Goal: Task Accomplishment & Management: Complete application form

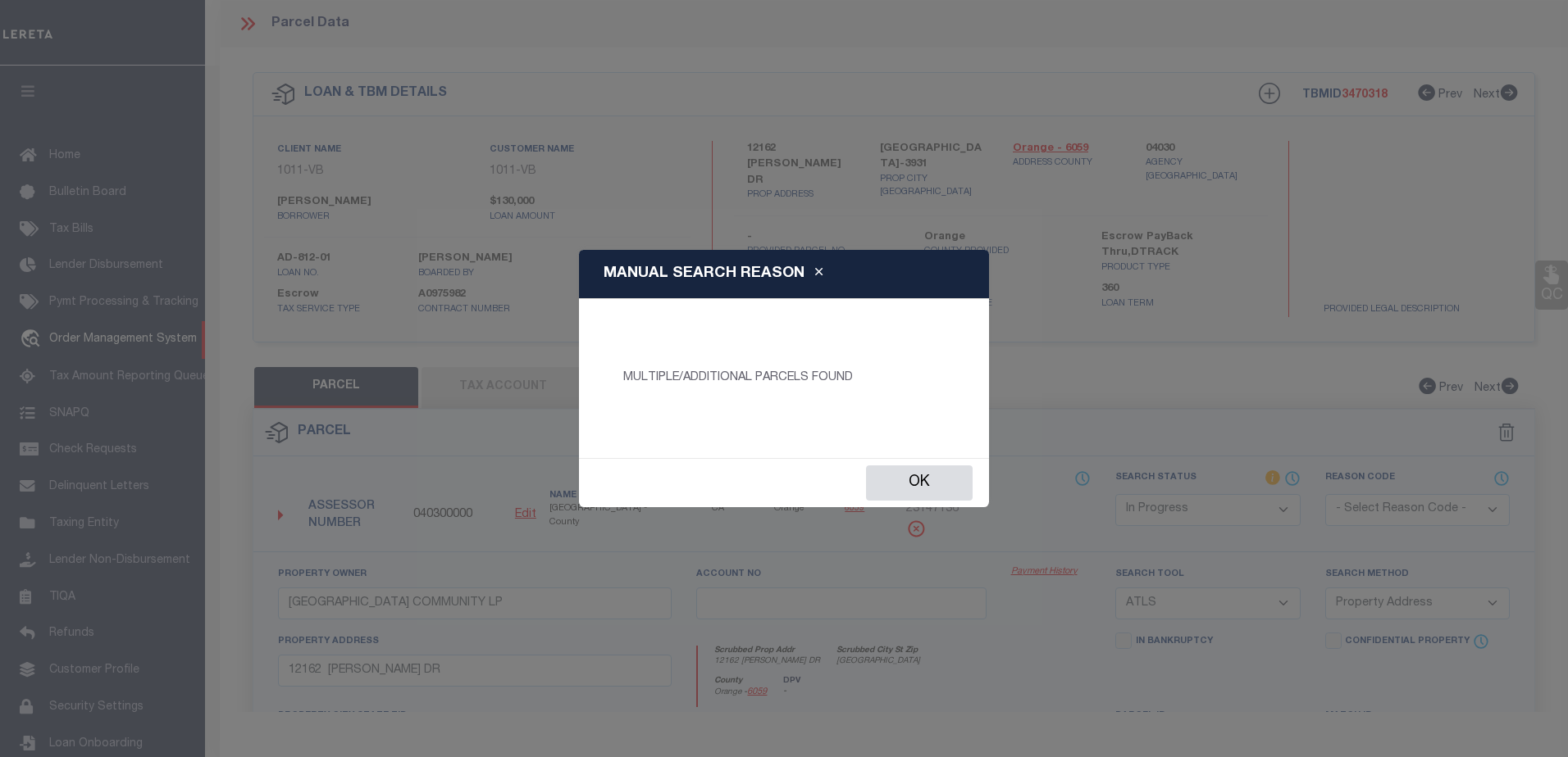
select select "IP"
select select "ATL"
select select "ADD"
select select "19653"
select select "10"
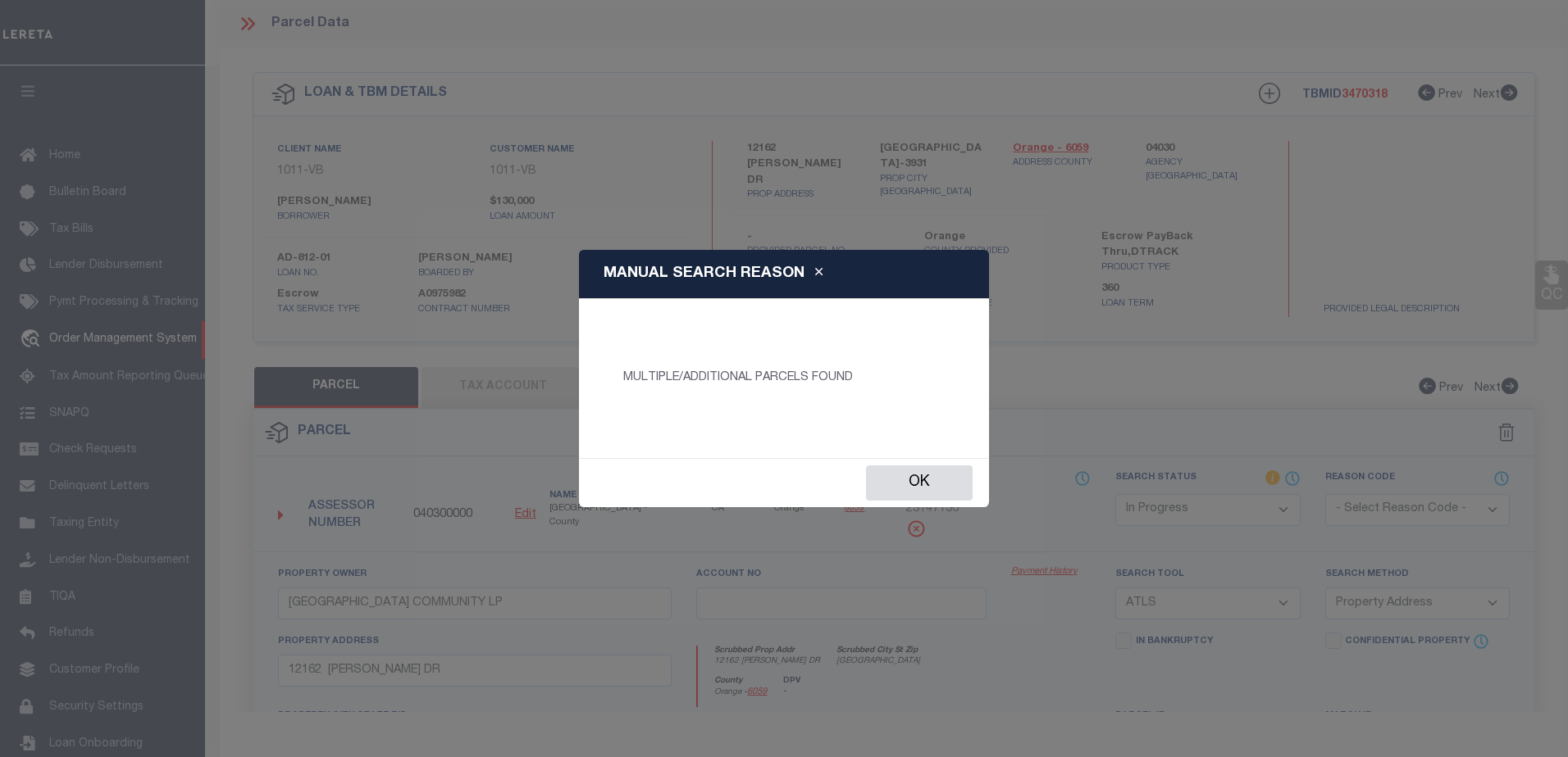
select select "Escrow"
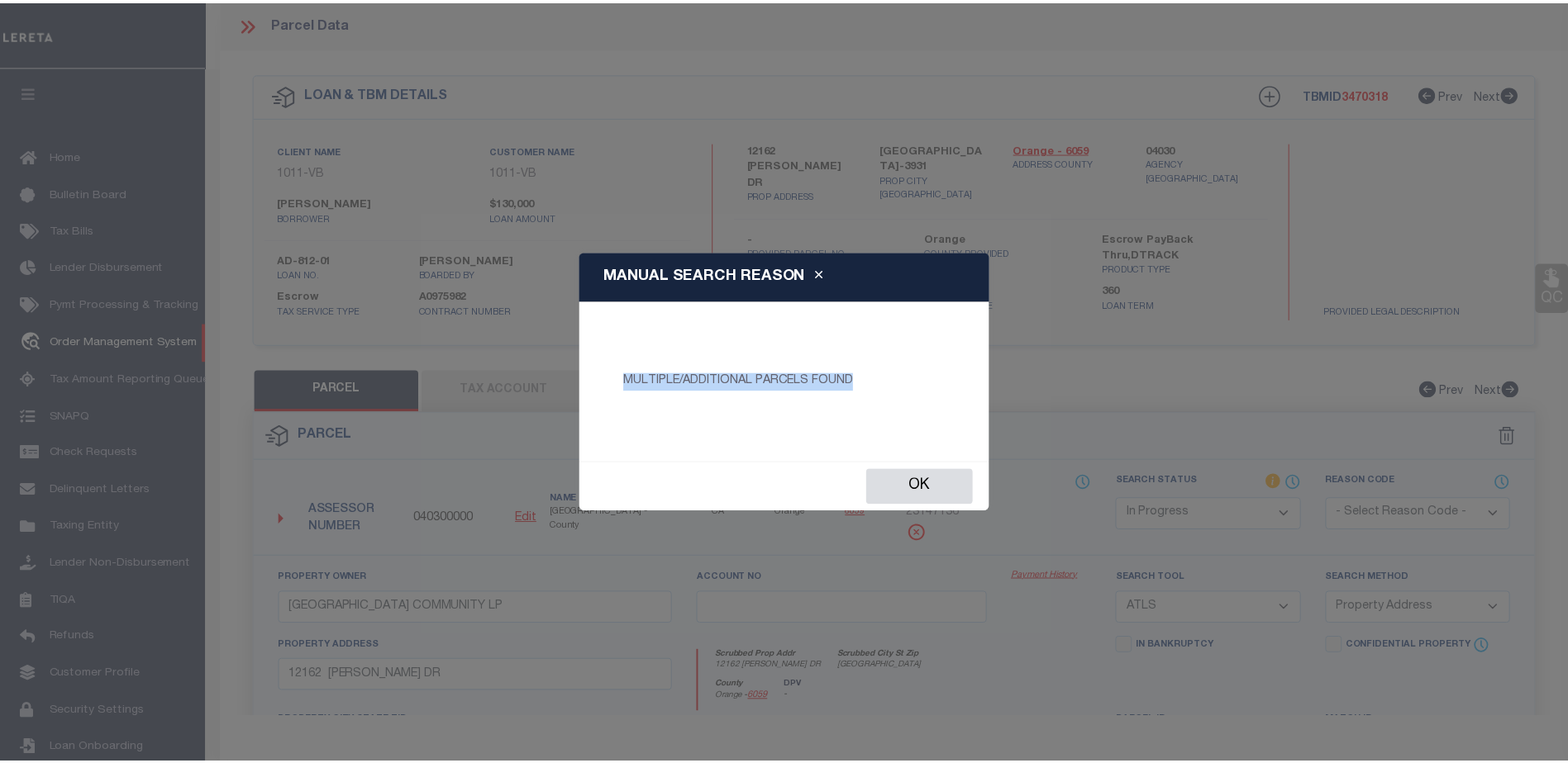
scroll to position [41, 0]
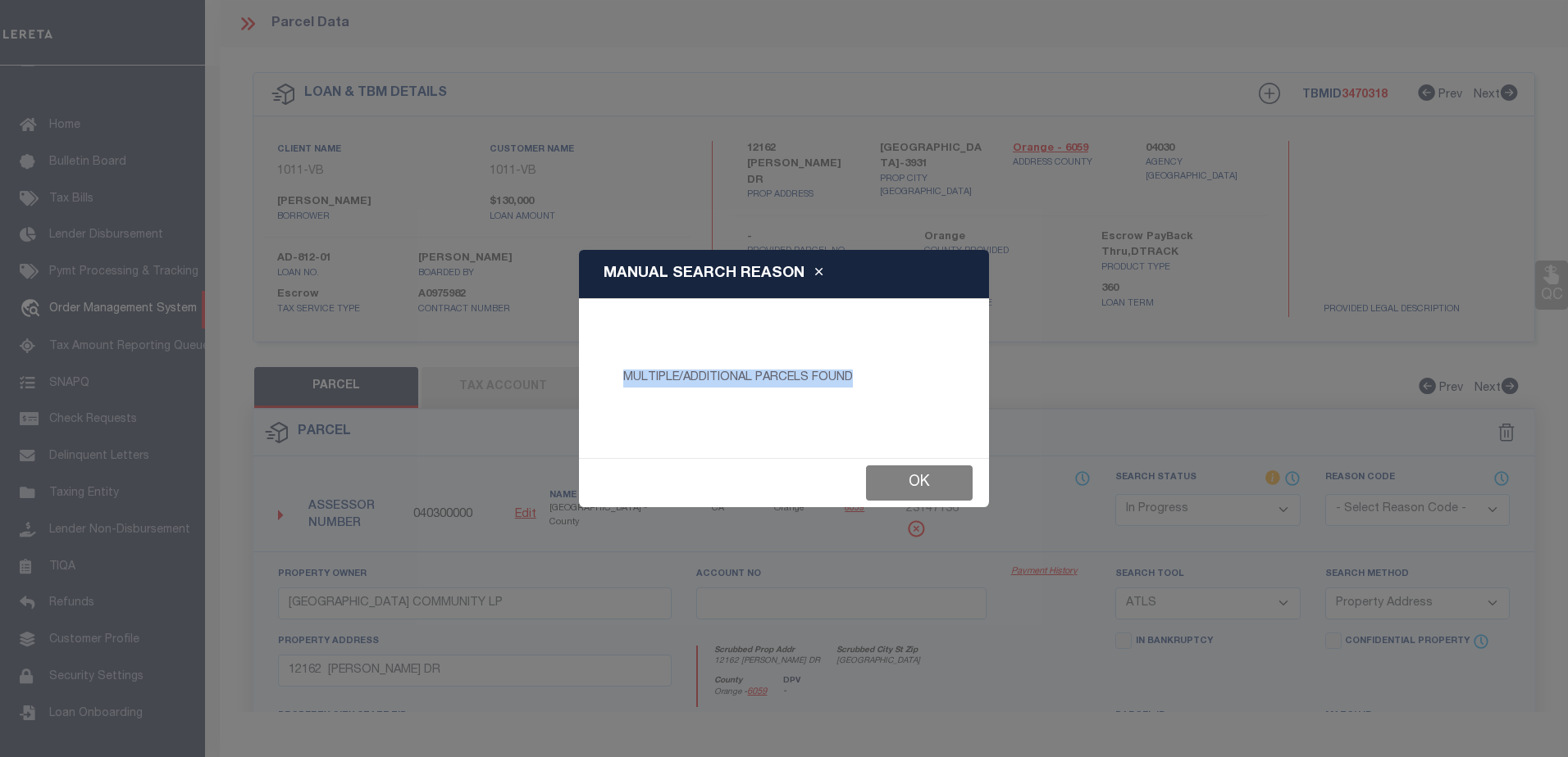
click at [902, 481] on button "Ok" at bounding box center [920, 483] width 107 height 35
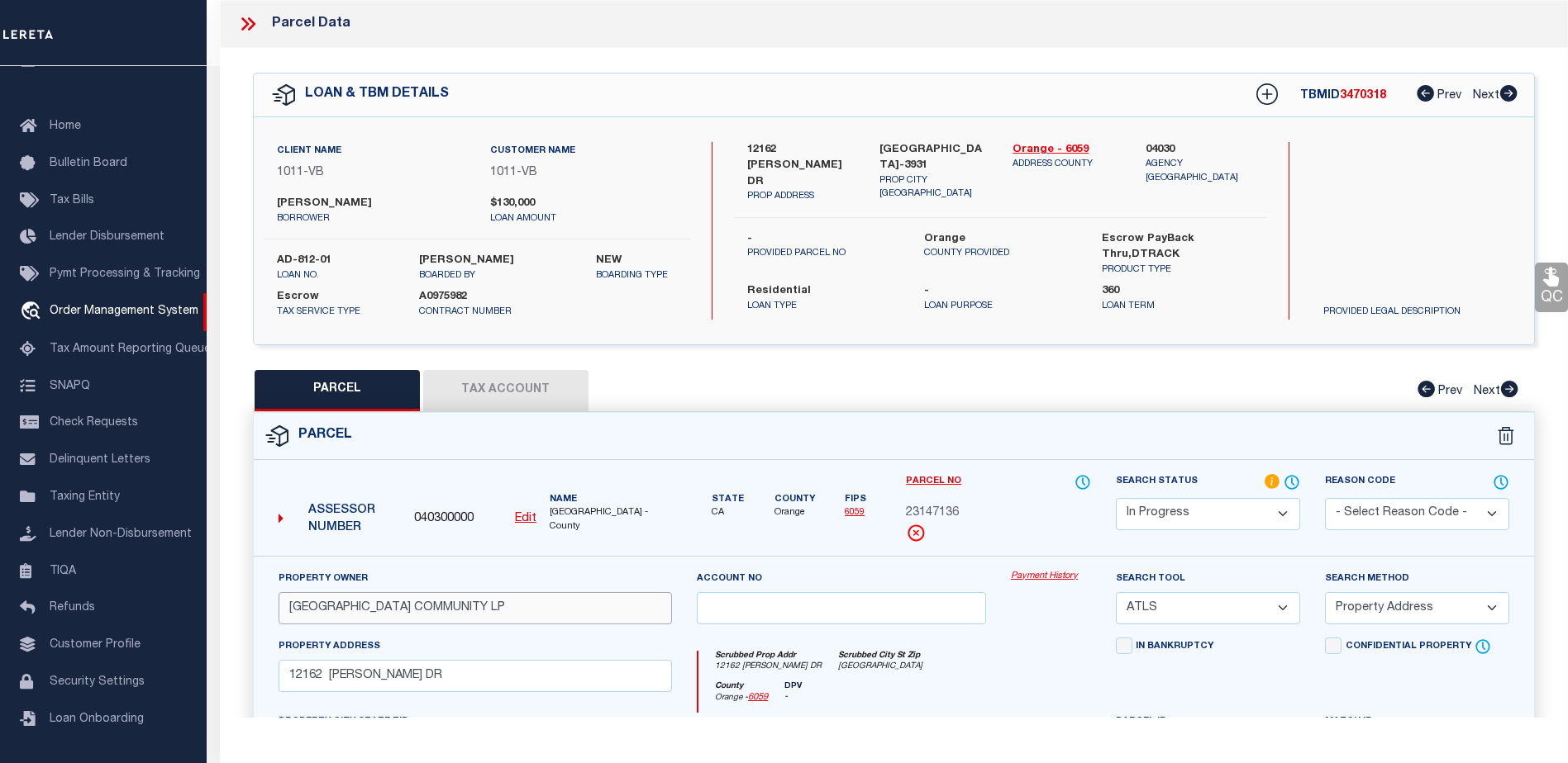
click at [485, 609] on input "[GEOGRAPHIC_DATA] COMMUNITY LP" at bounding box center [475, 608] width 393 height 32
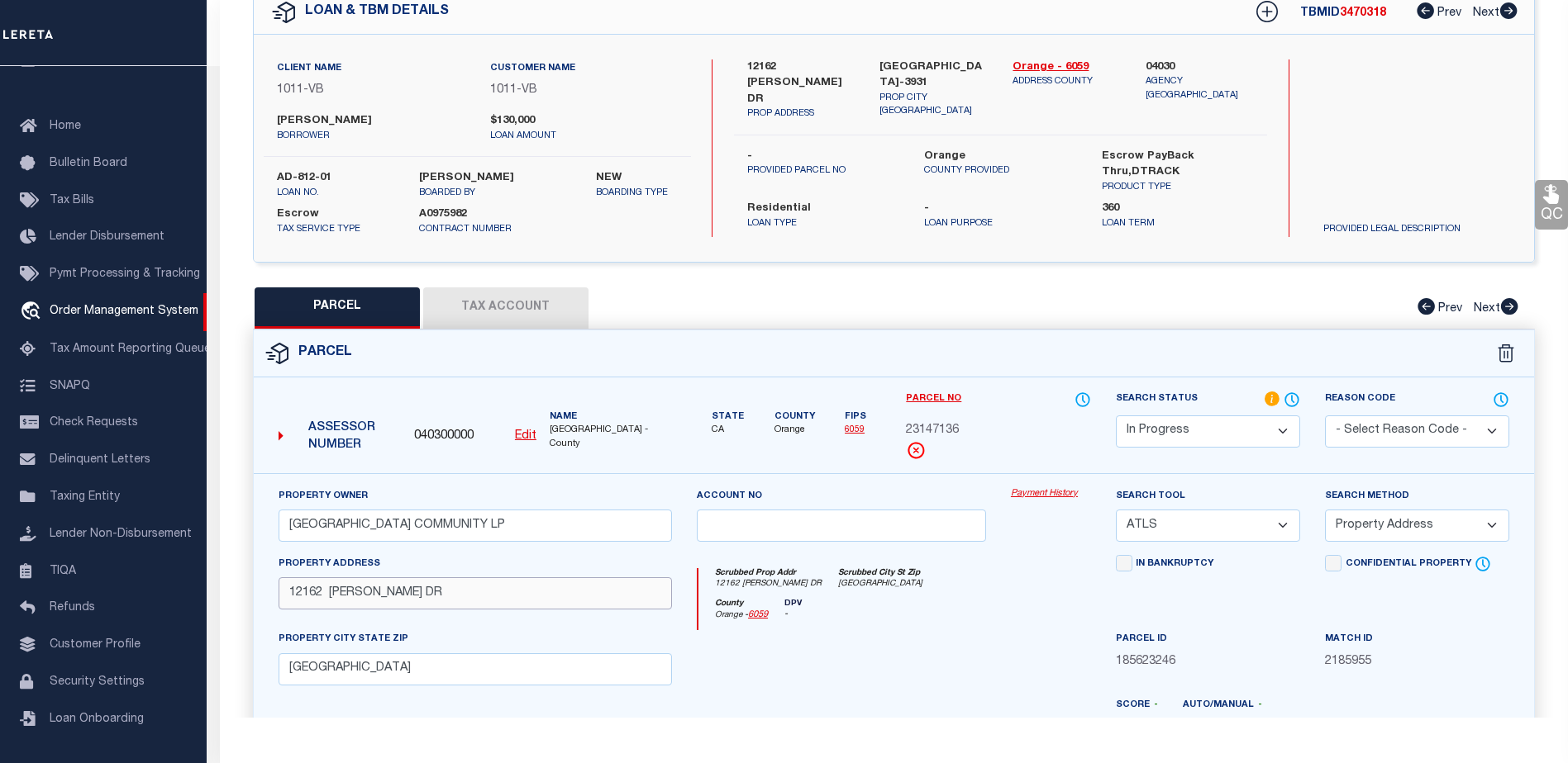
click at [370, 597] on input "12162 [PERSON_NAME] DR" at bounding box center [475, 593] width 393 height 32
